Goal: Information Seeking & Learning: Find specific fact

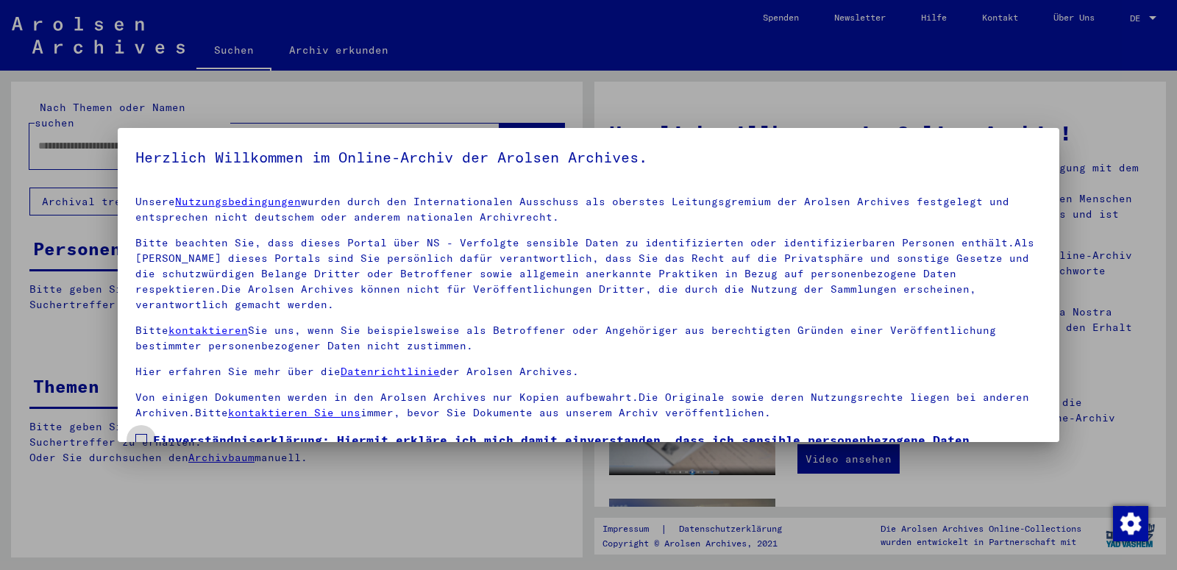
click at [140, 433] on label "Einverständniserklärung: Hiermit erkläre ich mich damit einverstanden, dass ich…" at bounding box center [588, 466] width 906 height 71
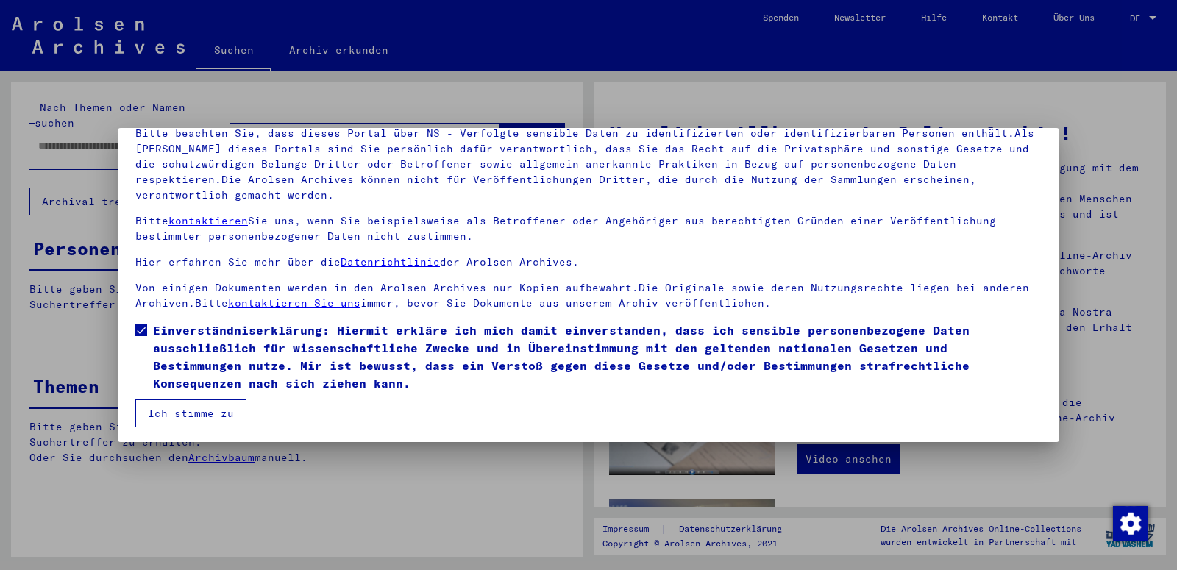
scroll to position [110, 0]
click at [190, 413] on button "Ich stimme zu" at bounding box center [190, 413] width 111 height 28
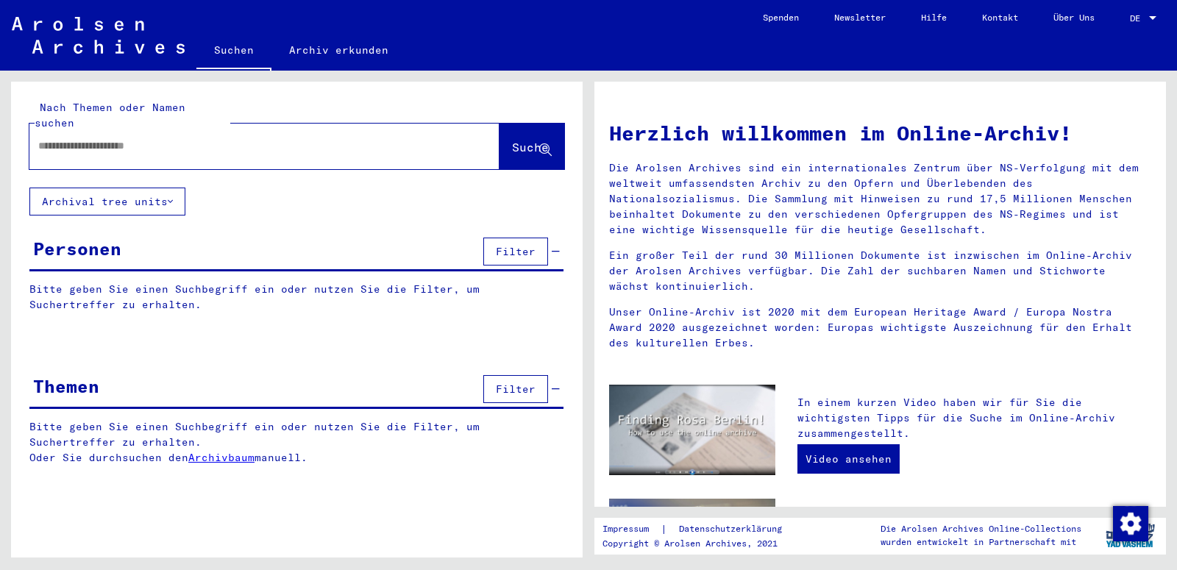
click at [121, 138] on input "text" at bounding box center [246, 145] width 417 height 15
type input "**********"
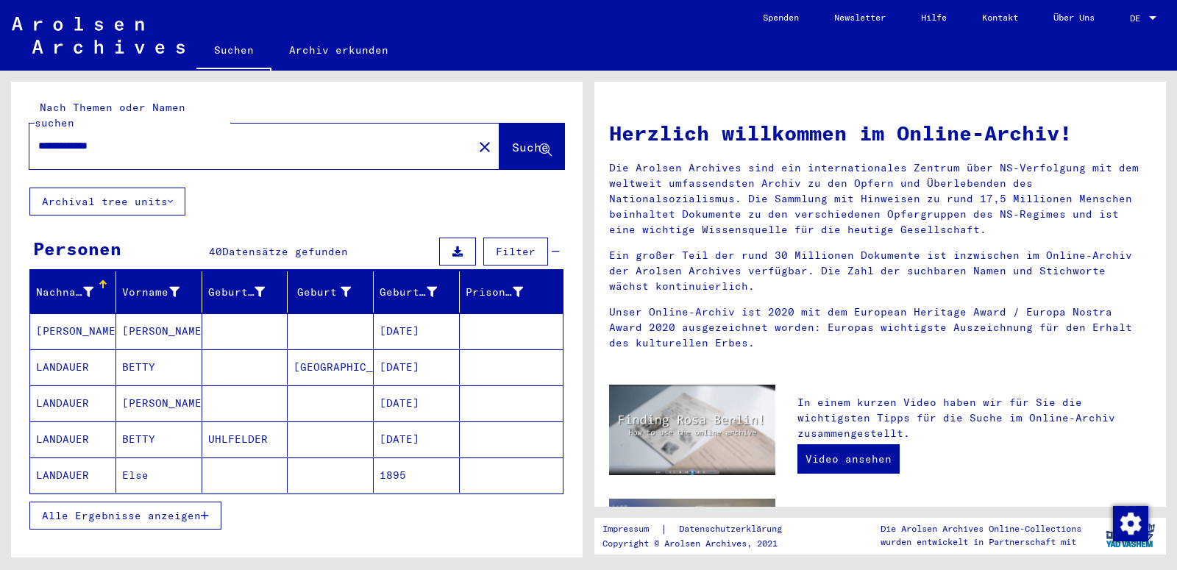
click at [144, 509] on span "Alle Ergebnisse anzeigen" at bounding box center [121, 515] width 159 height 13
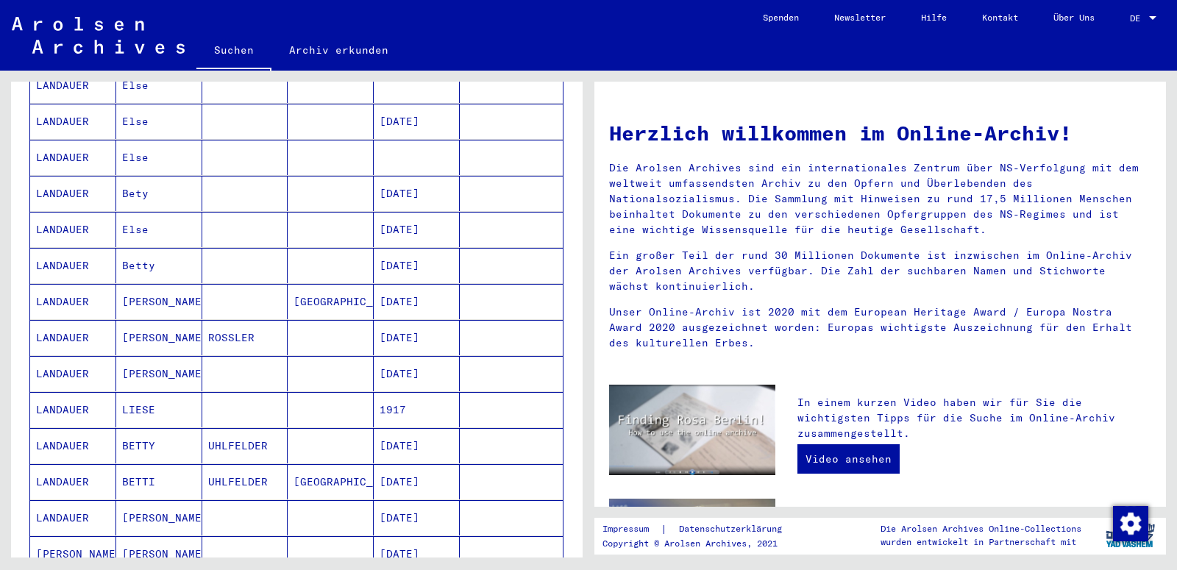
scroll to position [828, 0]
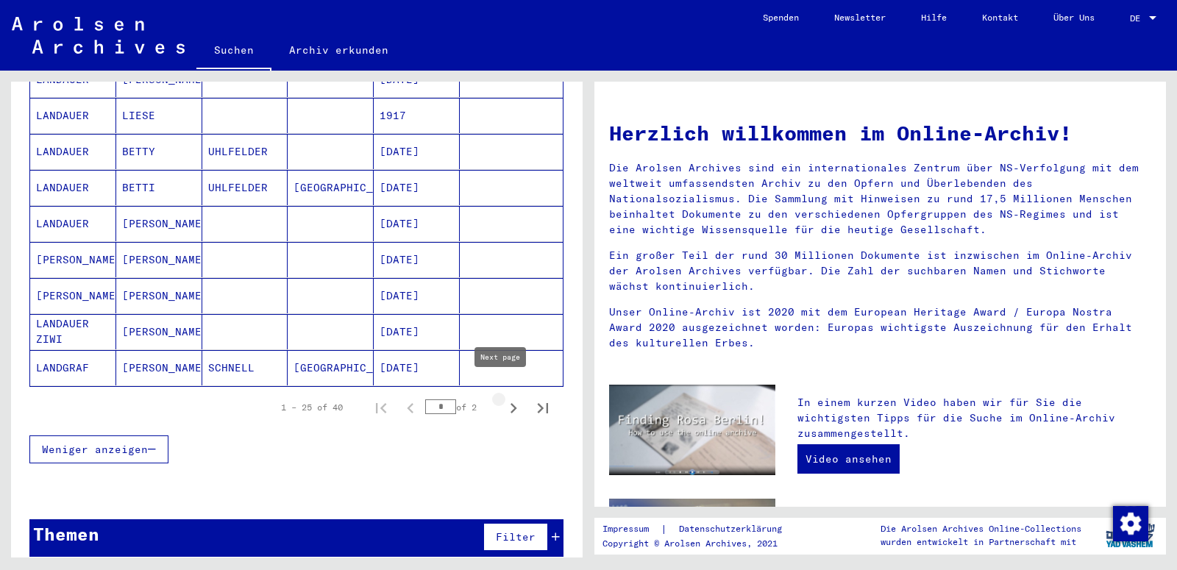
click at [503, 398] on icon "Next page" at bounding box center [513, 408] width 21 height 21
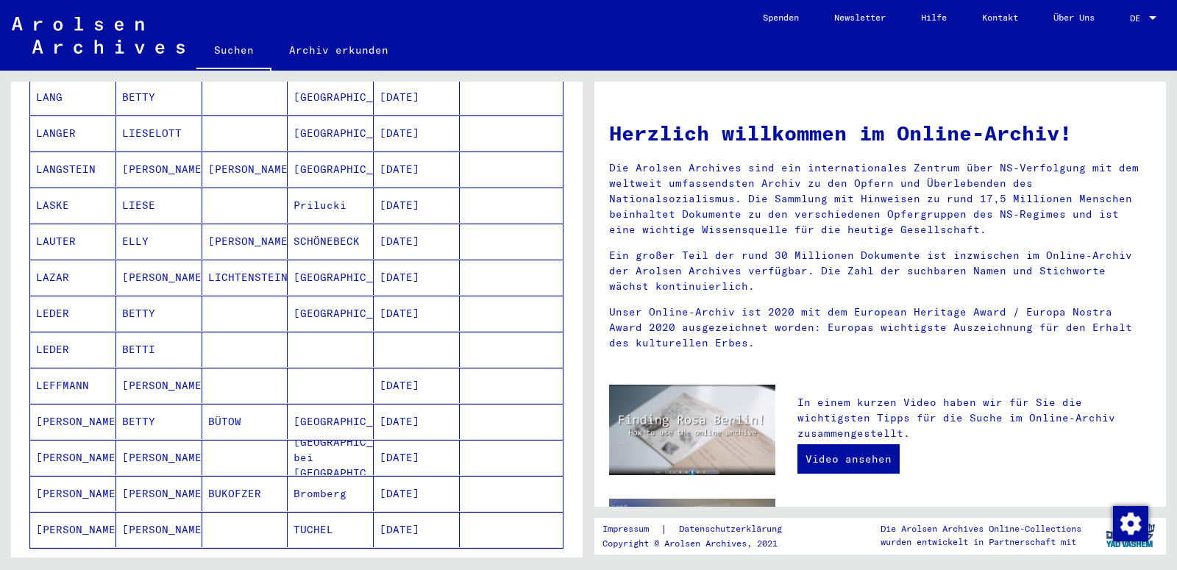
scroll to position [316, 0]
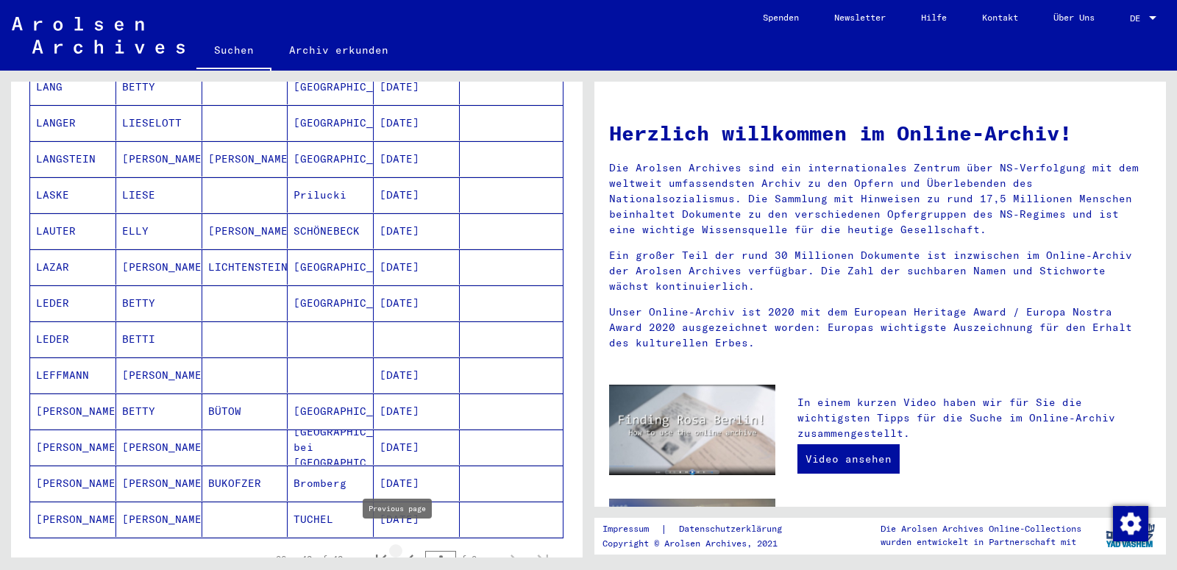
click at [400, 549] on icon "Previous page" at bounding box center [410, 559] width 21 height 21
type input "*"
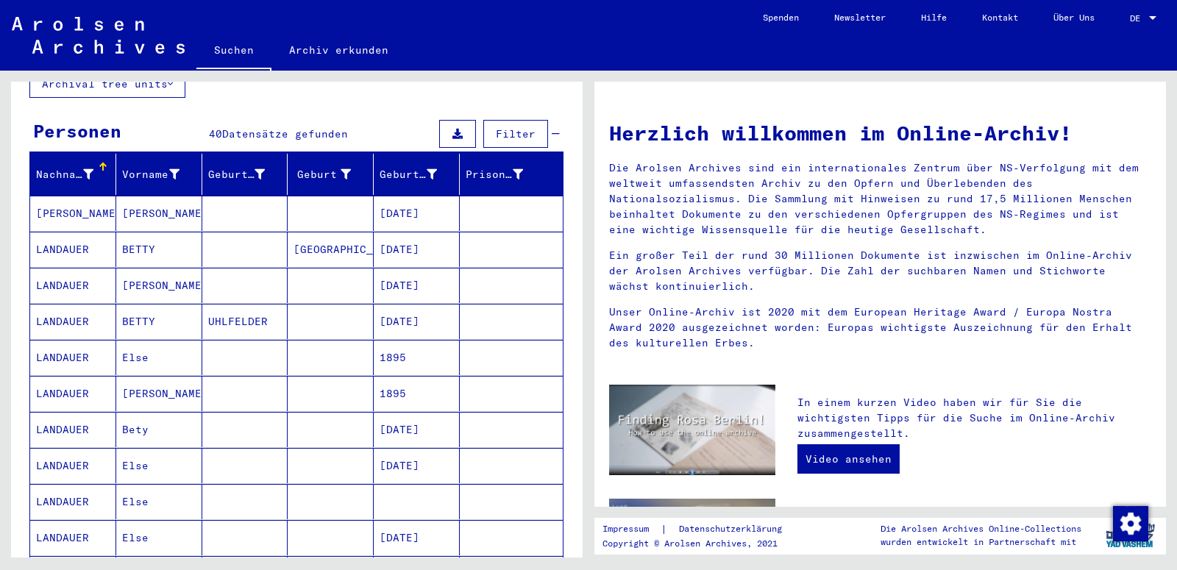
scroll to position [81, 0]
